Goal: Task Accomplishment & Management: Use online tool/utility

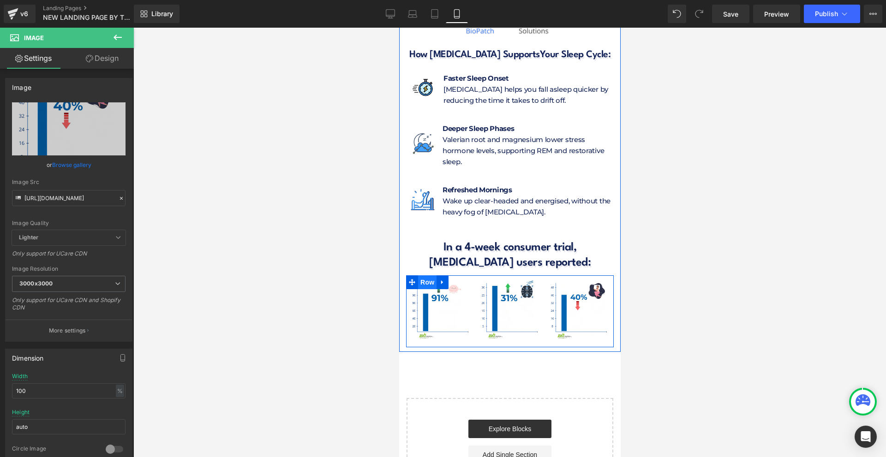
click at [420, 275] on span "Row" at bounding box center [427, 282] width 18 height 14
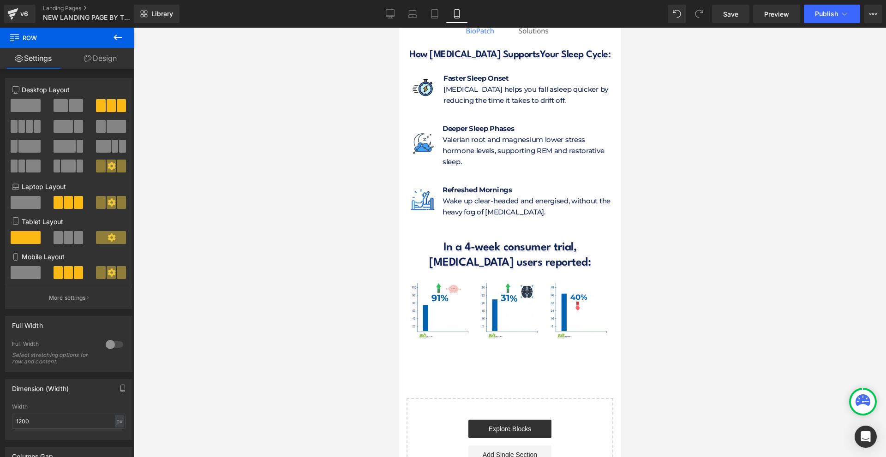
click at [107, 34] on button at bounding box center [118, 38] width 32 height 20
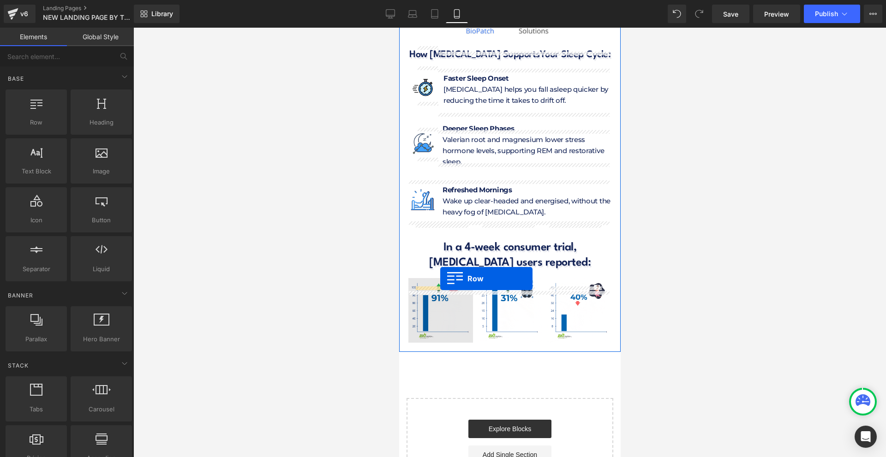
drag, startPoint x: 447, startPoint y: 138, endPoint x: 440, endPoint y: 279, distance: 140.5
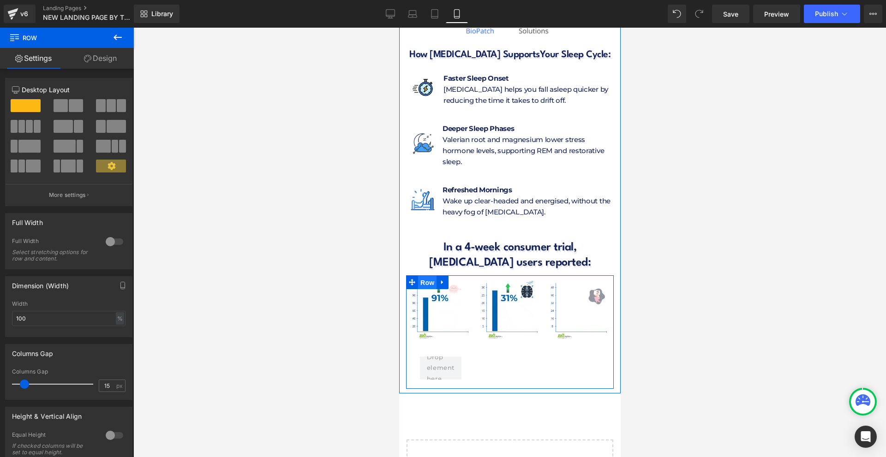
drag, startPoint x: 427, startPoint y: 229, endPoint x: 797, endPoint y: 261, distance: 371.9
click at [427, 276] on span "Row" at bounding box center [427, 283] width 18 height 14
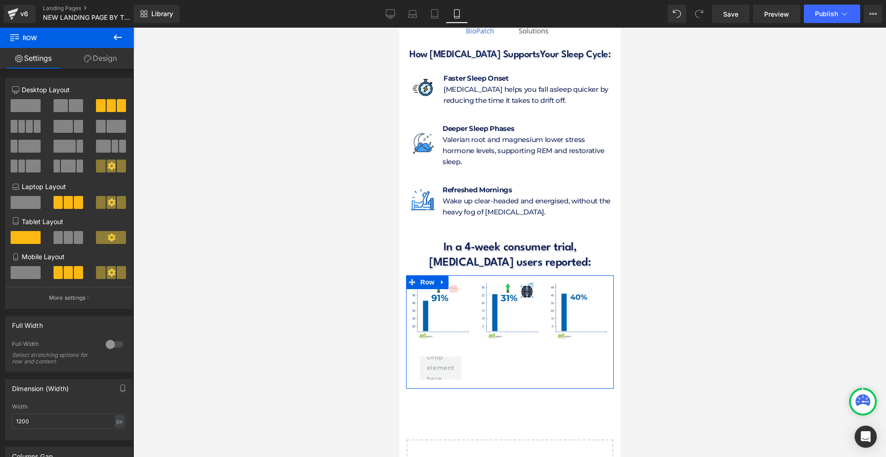
click at [112, 339] on div at bounding box center [114, 344] width 22 height 15
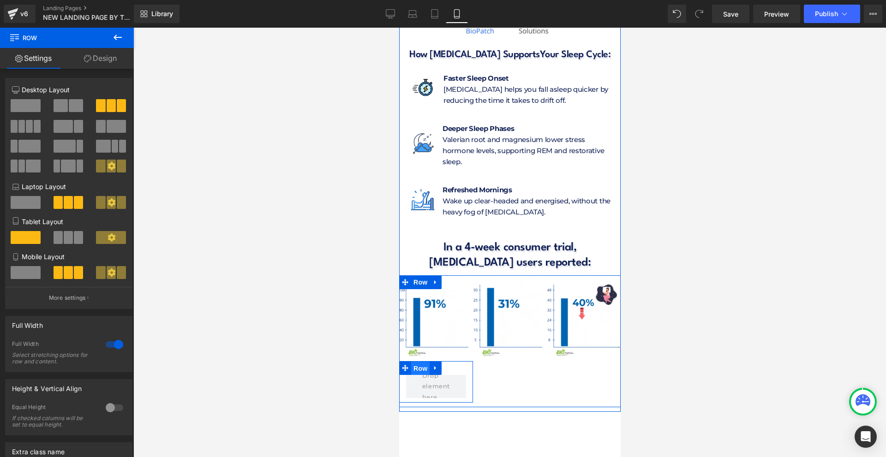
click at [413, 362] on span "Row" at bounding box center [420, 369] width 18 height 14
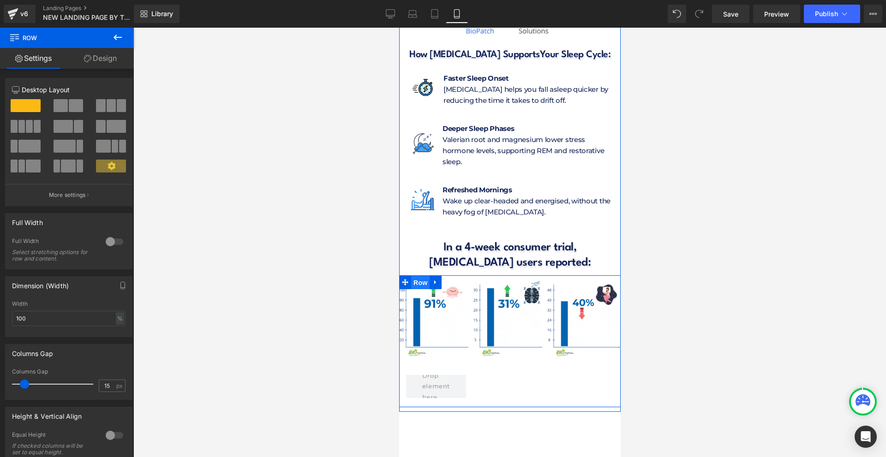
click at [421, 276] on span "Row" at bounding box center [420, 283] width 18 height 14
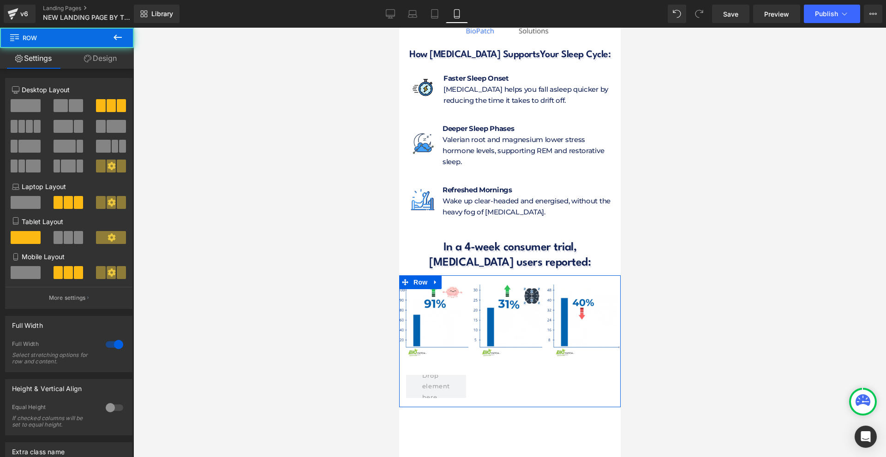
click at [96, 54] on link "Design" at bounding box center [100, 58] width 67 height 21
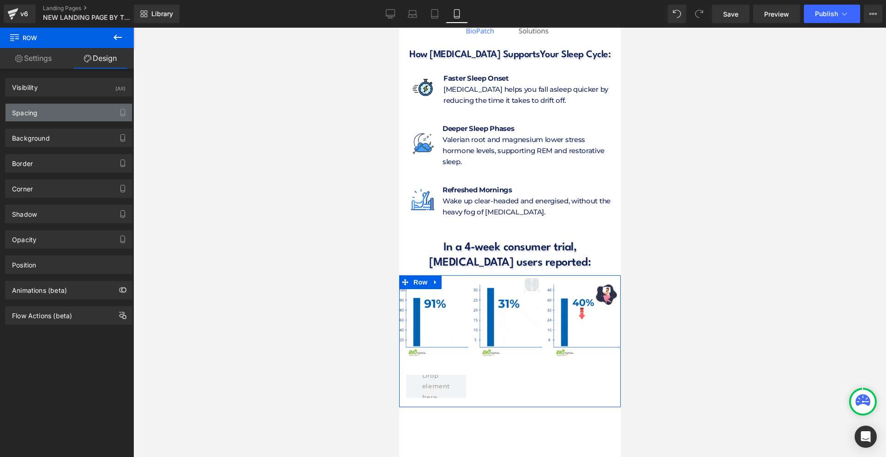
click at [46, 114] on div "Spacing" at bounding box center [69, 113] width 126 height 18
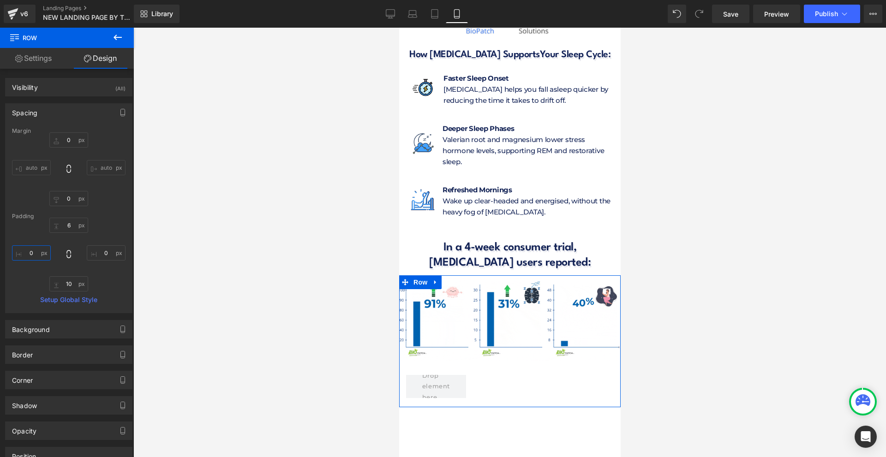
click at [37, 256] on input "0" at bounding box center [31, 253] width 39 height 15
type input "10"
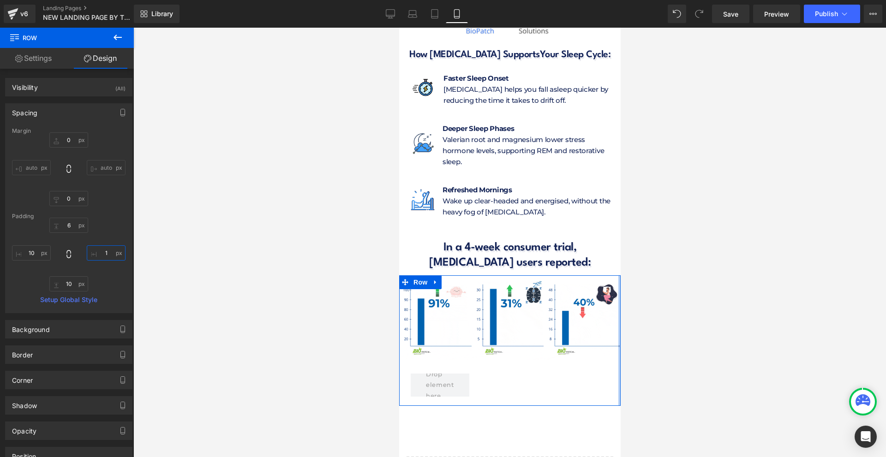
click at [102, 252] on input "1" at bounding box center [106, 253] width 39 height 15
type input "10"
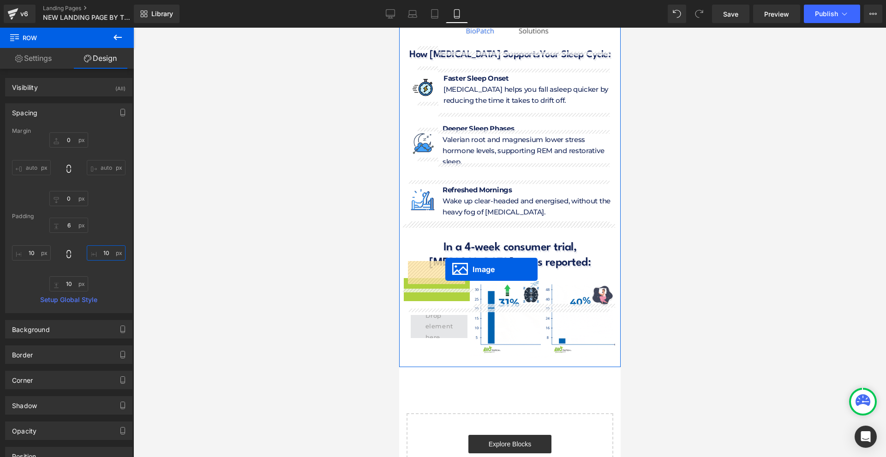
drag, startPoint x: 418, startPoint y: 264, endPoint x: 445, endPoint y: 269, distance: 27.2
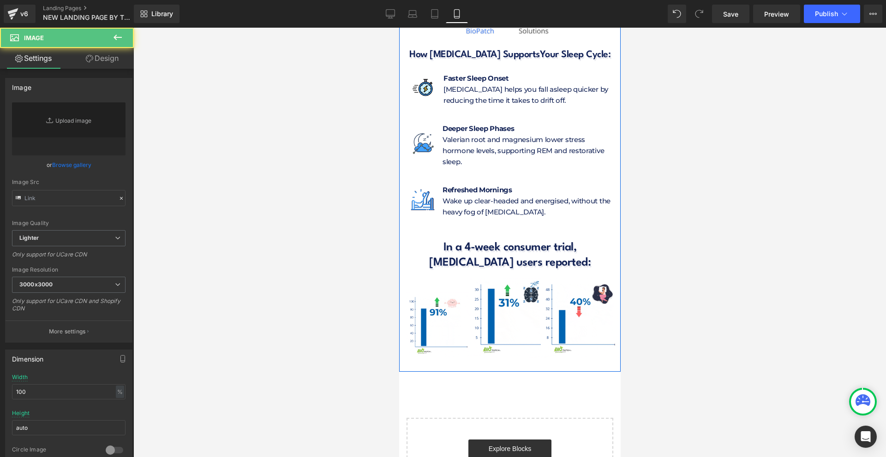
type input "[URL][DOMAIN_NAME]"
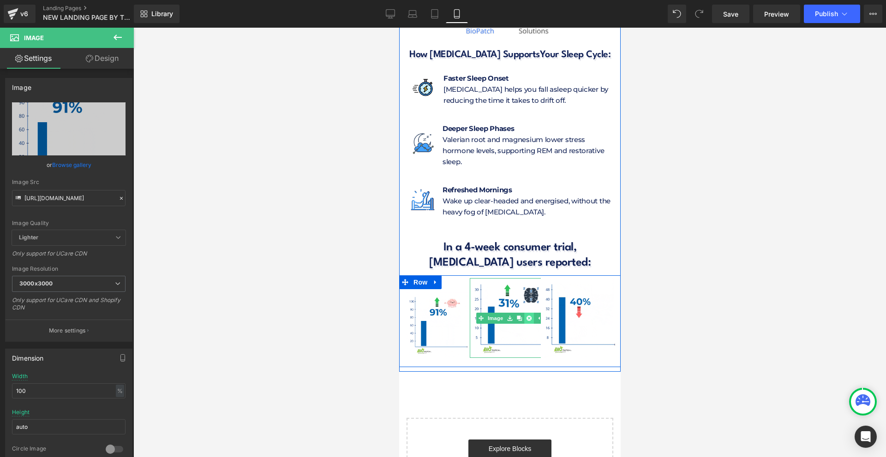
click at [526, 316] on icon at bounding box center [528, 319] width 5 height 6
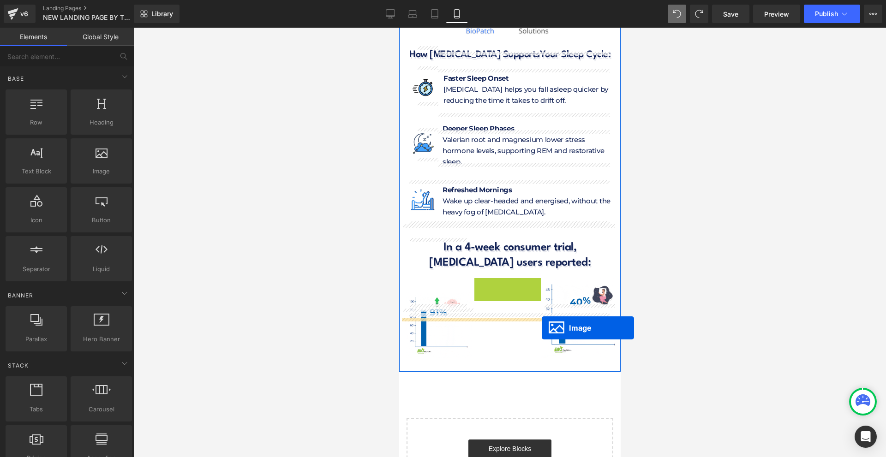
drag, startPoint x: 528, startPoint y: 266, endPoint x: 541, endPoint y: 332, distance: 67.3
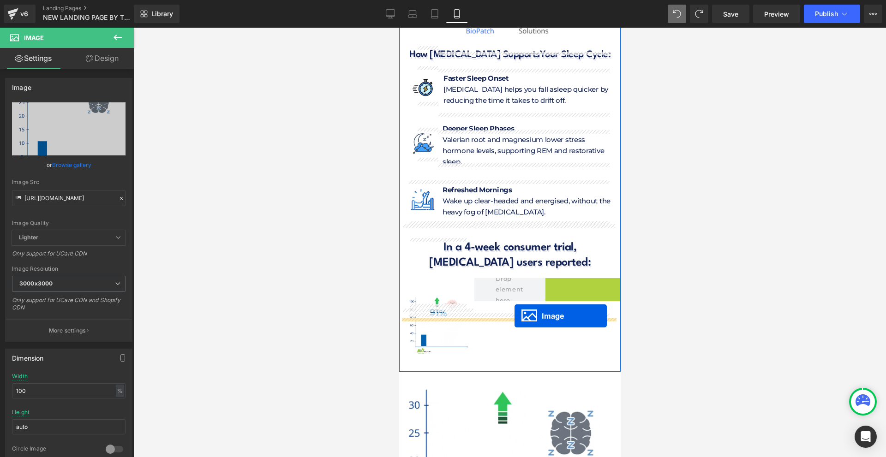
drag, startPoint x: 574, startPoint y: 263, endPoint x: 514, endPoint y: 316, distance: 80.1
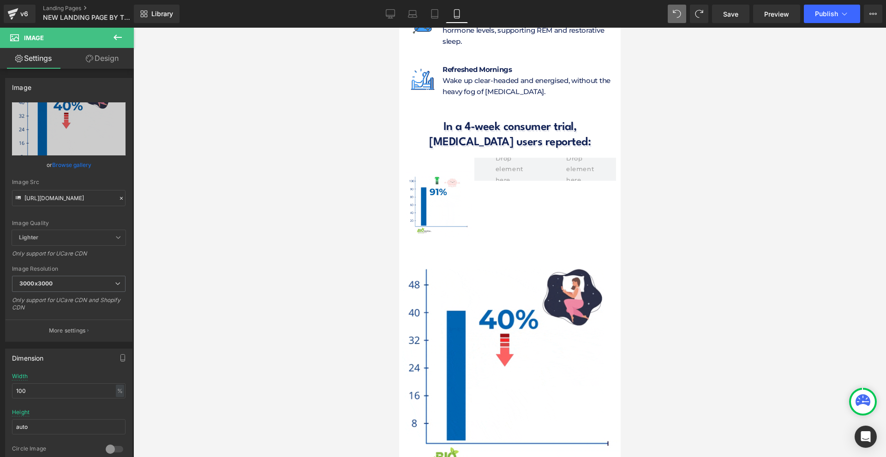
scroll to position [3922, 0]
